Goal: Navigation & Orientation: Find specific page/section

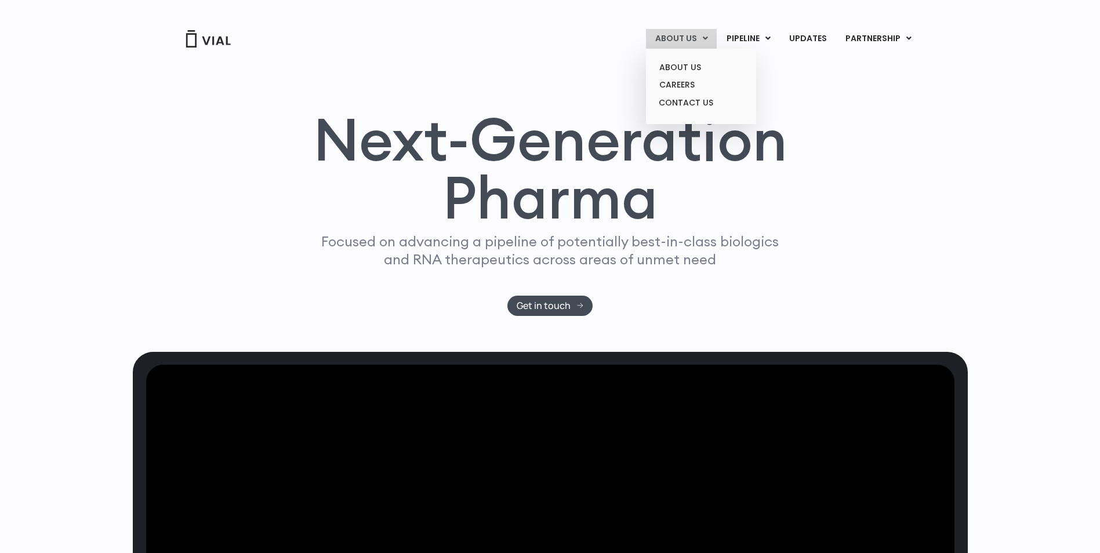
click at [687, 34] on link "ABOUT US" at bounding box center [681, 39] width 71 height 20
click at [682, 67] on link "ABOUT US" at bounding box center [700, 68] width 101 height 18
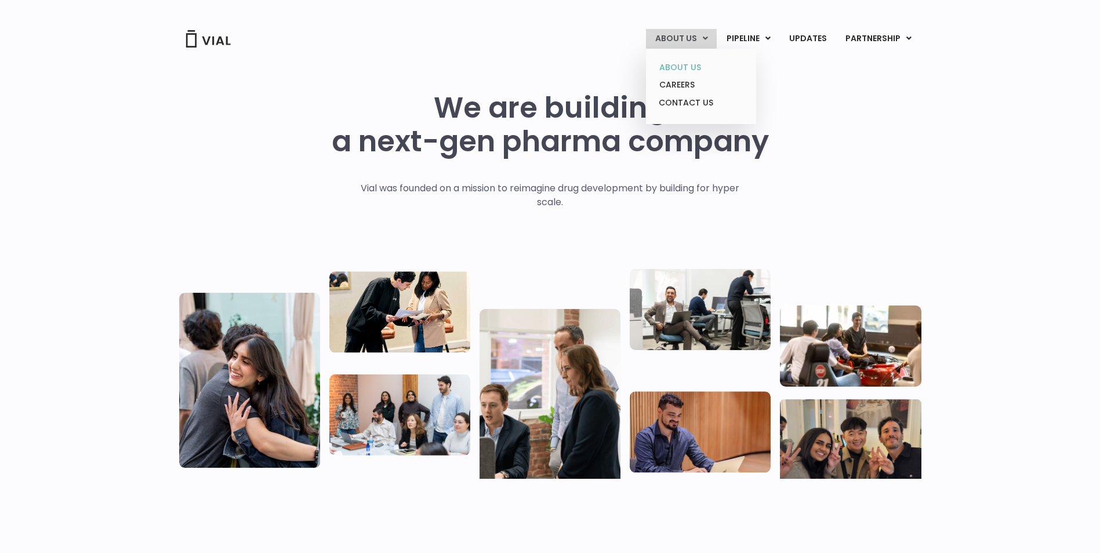
click at [691, 67] on link "ABOUT US" at bounding box center [700, 68] width 101 height 18
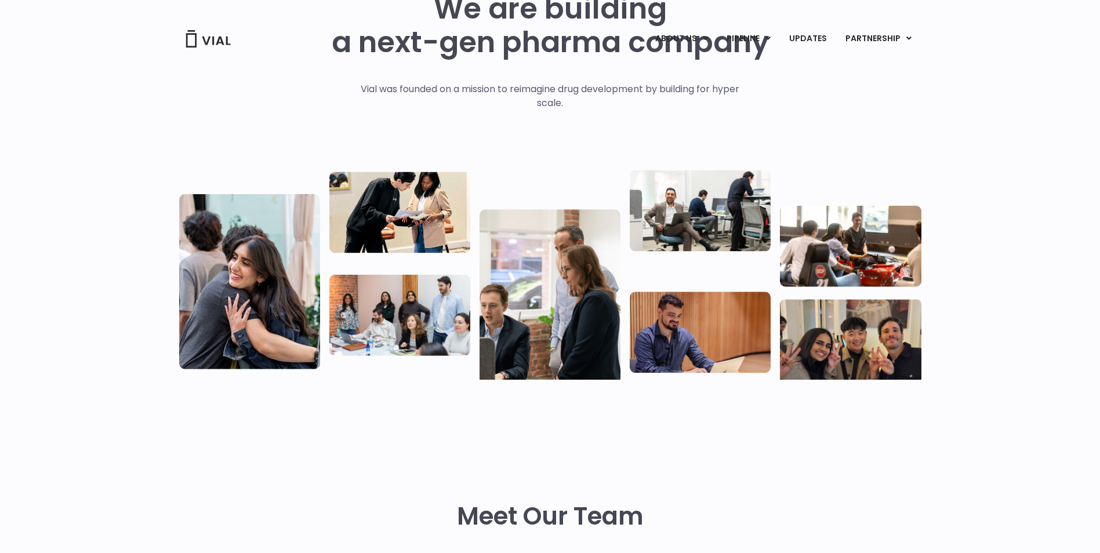
scroll to position [4, 0]
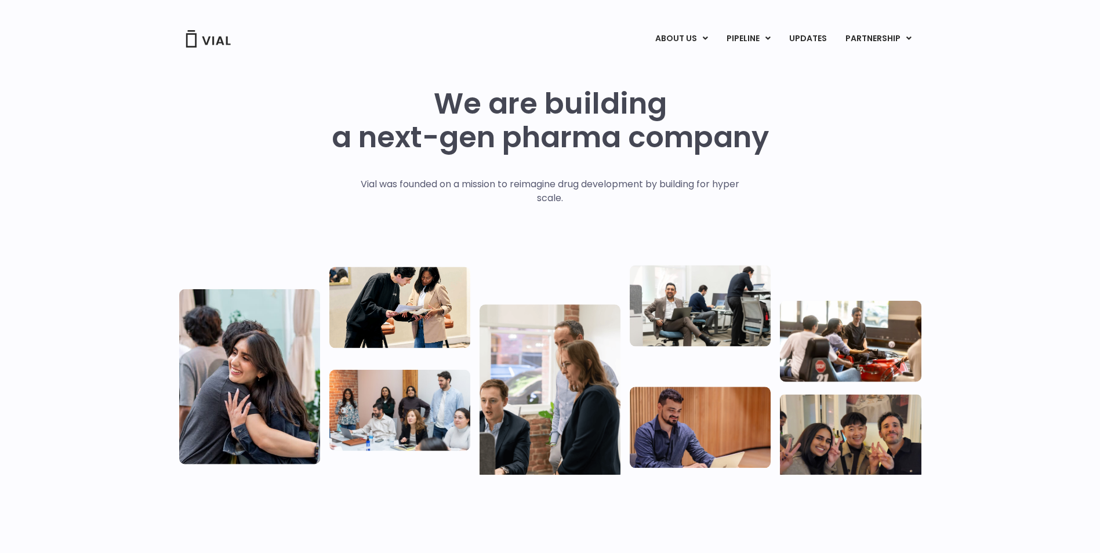
click at [217, 44] on img at bounding box center [208, 38] width 46 height 17
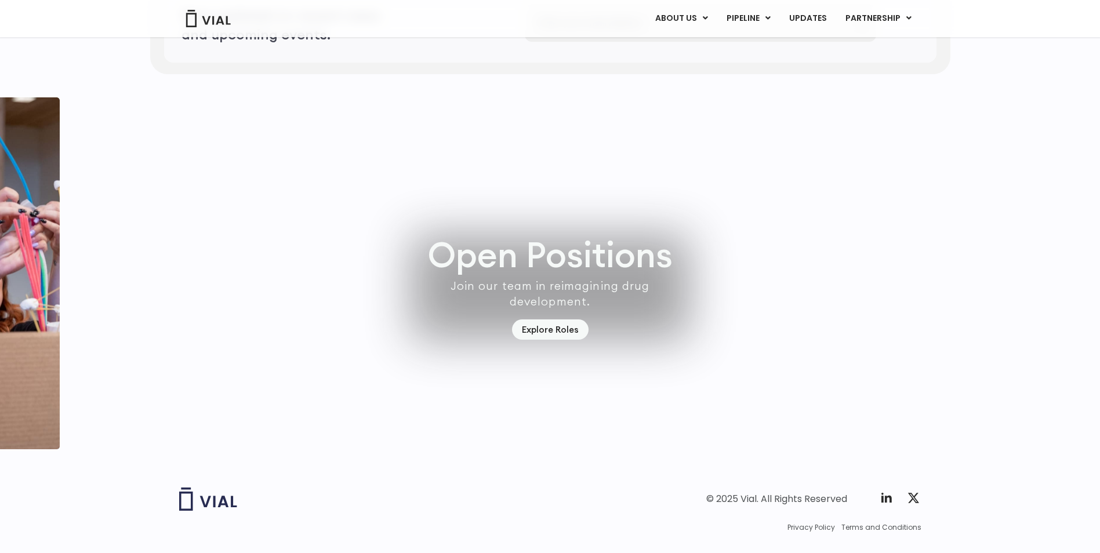
scroll to position [3130, 0]
